Goal: Task Accomplishment & Management: Use online tool/utility

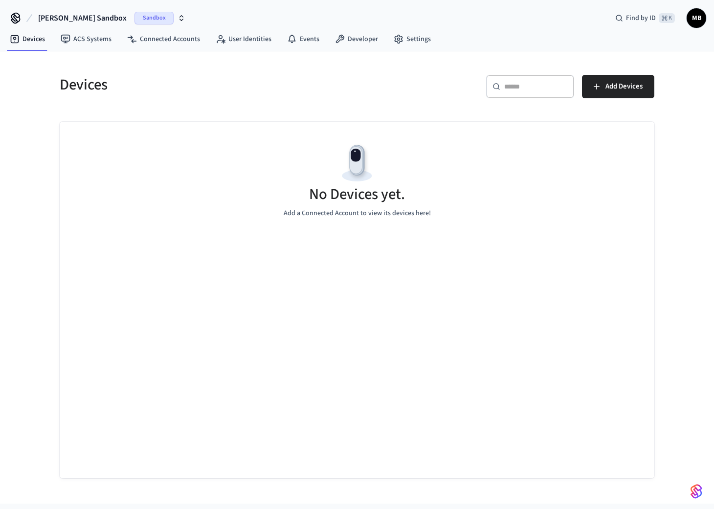
click at [135, 18] on span "Sandbox" at bounding box center [154, 18] width 39 height 13
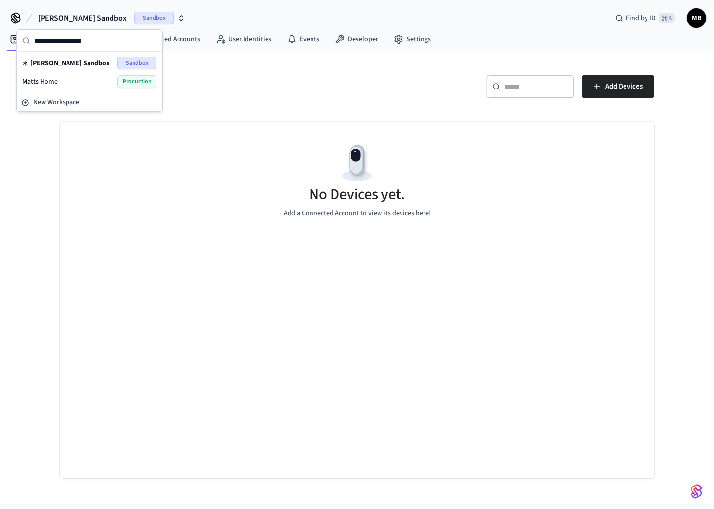
click at [133, 80] on span "Production" at bounding box center [136, 81] width 39 height 13
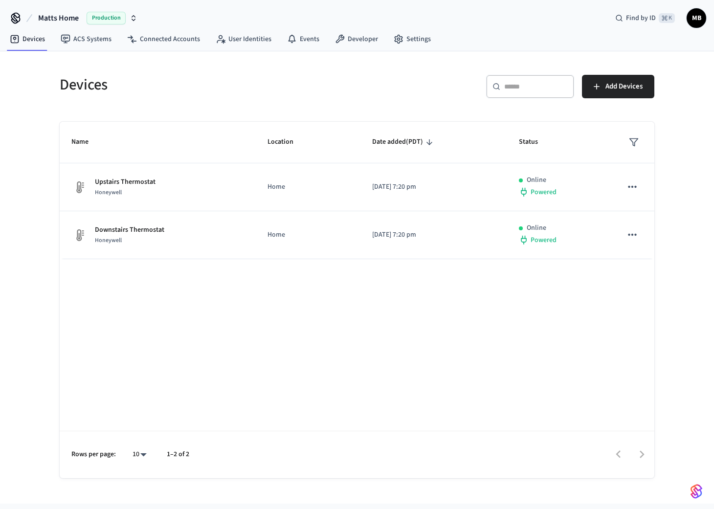
click at [695, 20] on span "MB" at bounding box center [697, 18] width 18 height 18
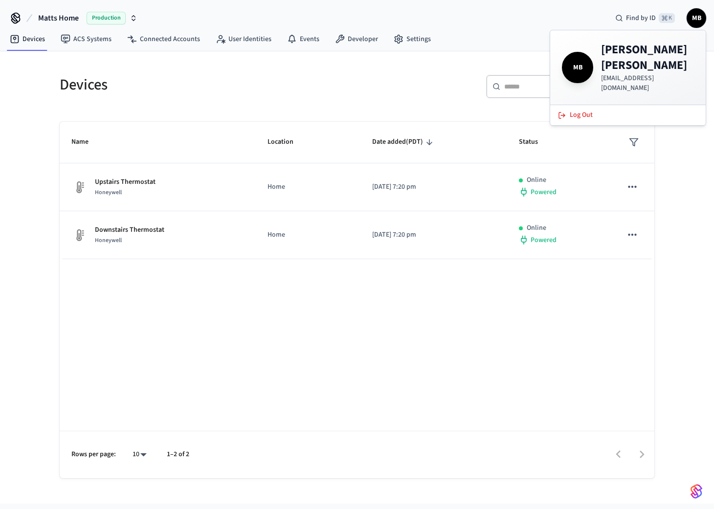
click at [381, 66] on div "​ ​ Add Devices" at bounding box center [502, 84] width 303 height 43
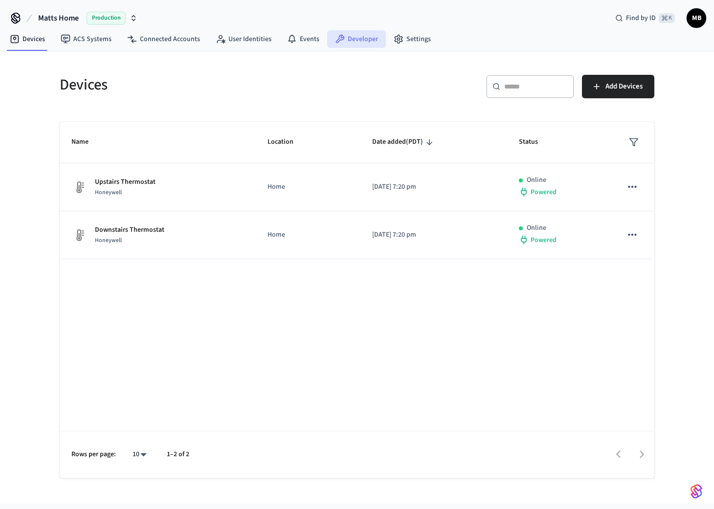
click at [361, 45] on link "Developer" at bounding box center [356, 39] width 59 height 18
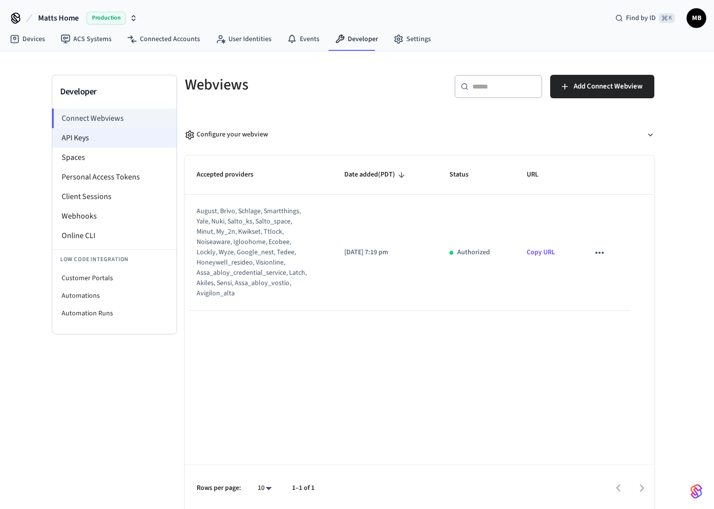
click at [108, 142] on li "API Keys" at bounding box center [114, 138] width 124 height 20
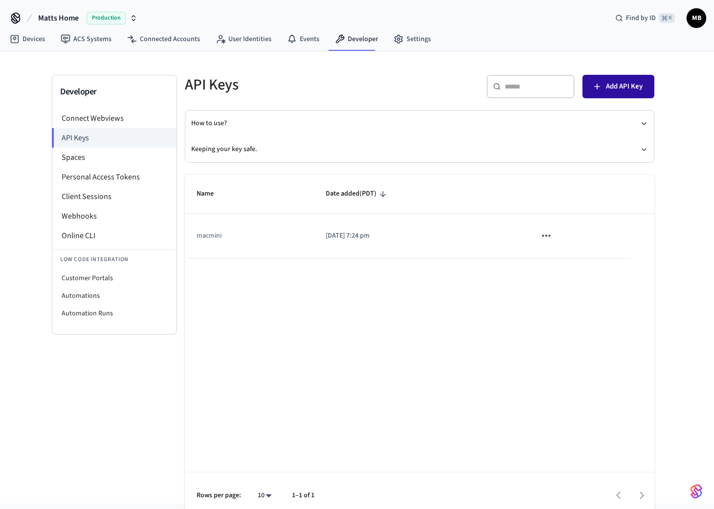
click at [623, 80] on span "Add API Key" at bounding box center [624, 86] width 37 height 13
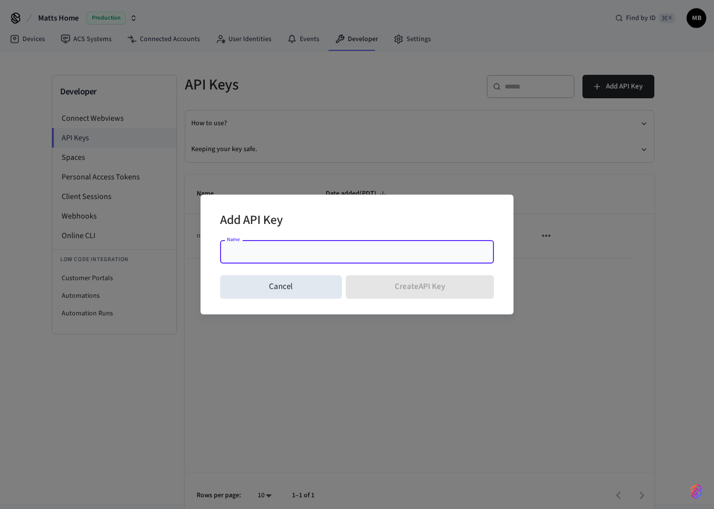
click at [275, 257] on div "Name" at bounding box center [357, 251] width 274 height 23
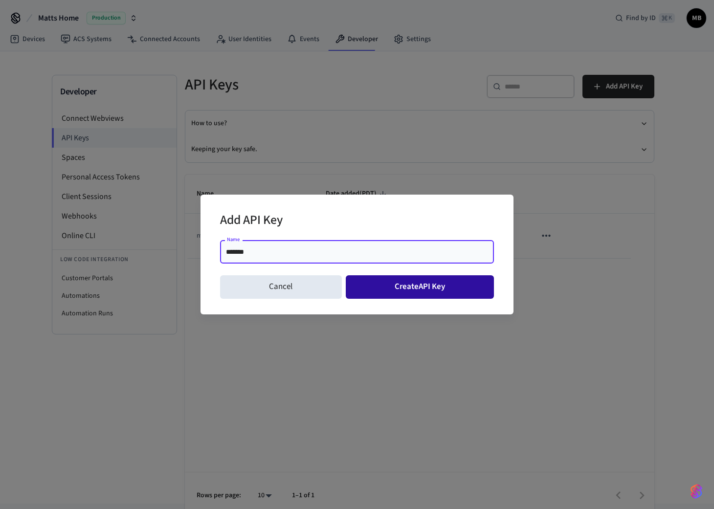
type input "*******"
click at [392, 290] on button "Create API Key" at bounding box center [420, 286] width 149 height 23
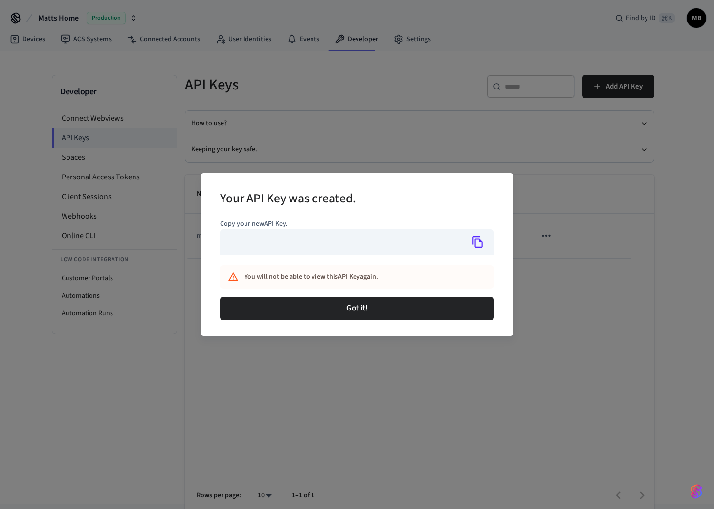
type input "**********"
click at [479, 246] on icon "Copy" at bounding box center [478, 242] width 13 height 13
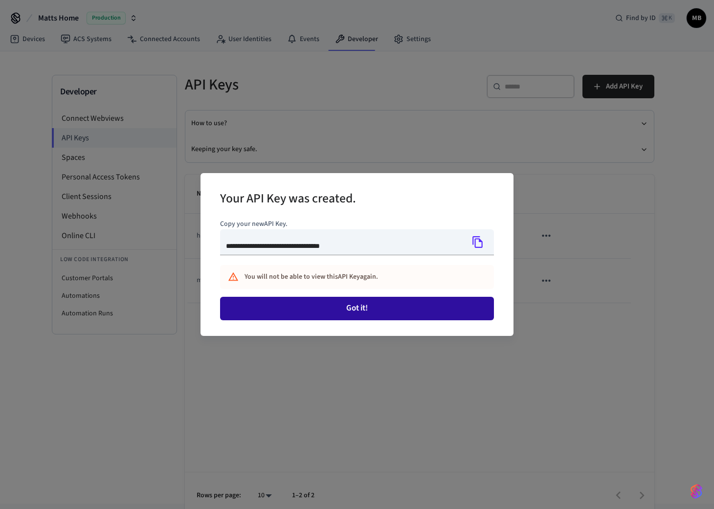
click at [353, 304] on button "Got it!" at bounding box center [357, 308] width 274 height 23
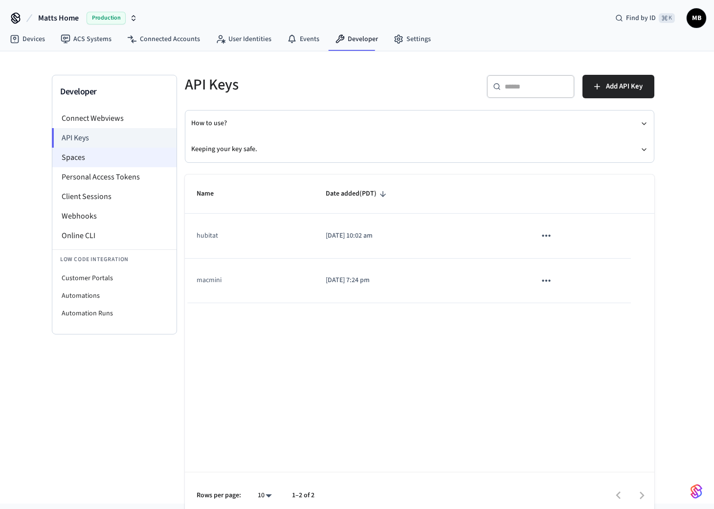
click at [86, 159] on li "Spaces" at bounding box center [114, 158] width 124 height 20
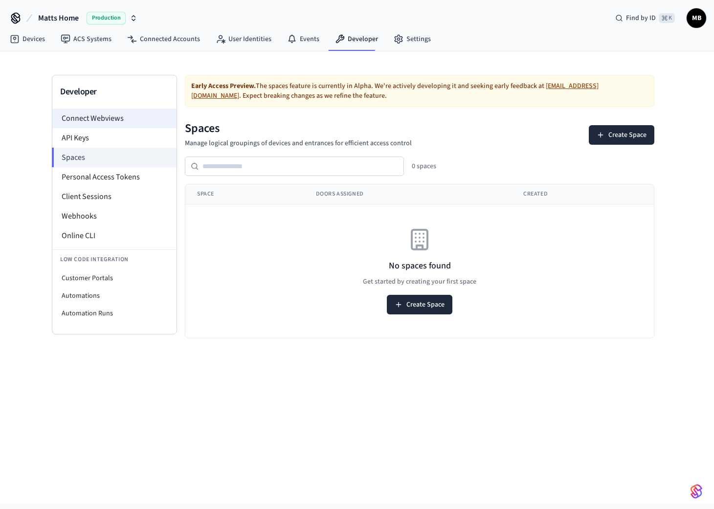
click at [113, 114] on li "Connect Webviews" at bounding box center [114, 119] width 124 height 20
